Goal: Navigation & Orientation: Go to known website

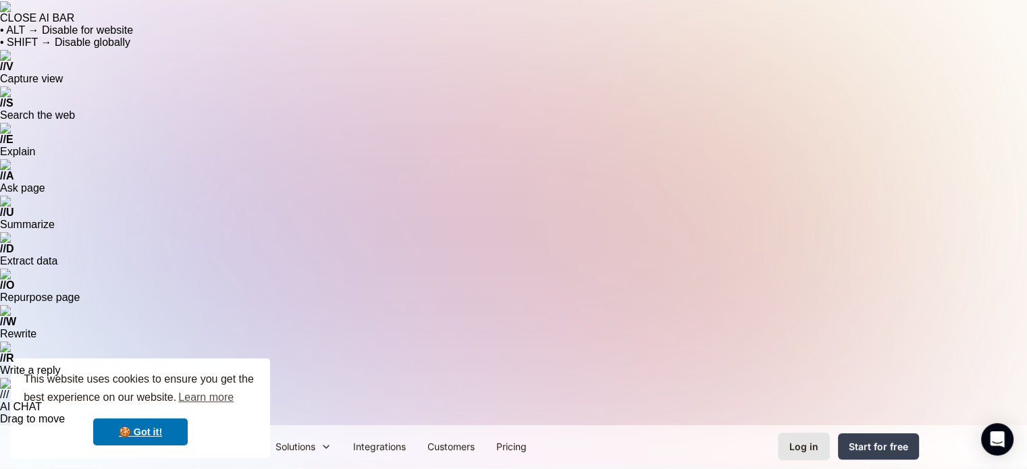
click at [807, 433] on link "Log in" at bounding box center [804, 447] width 52 height 28
